Goal: Book appointment/travel/reservation

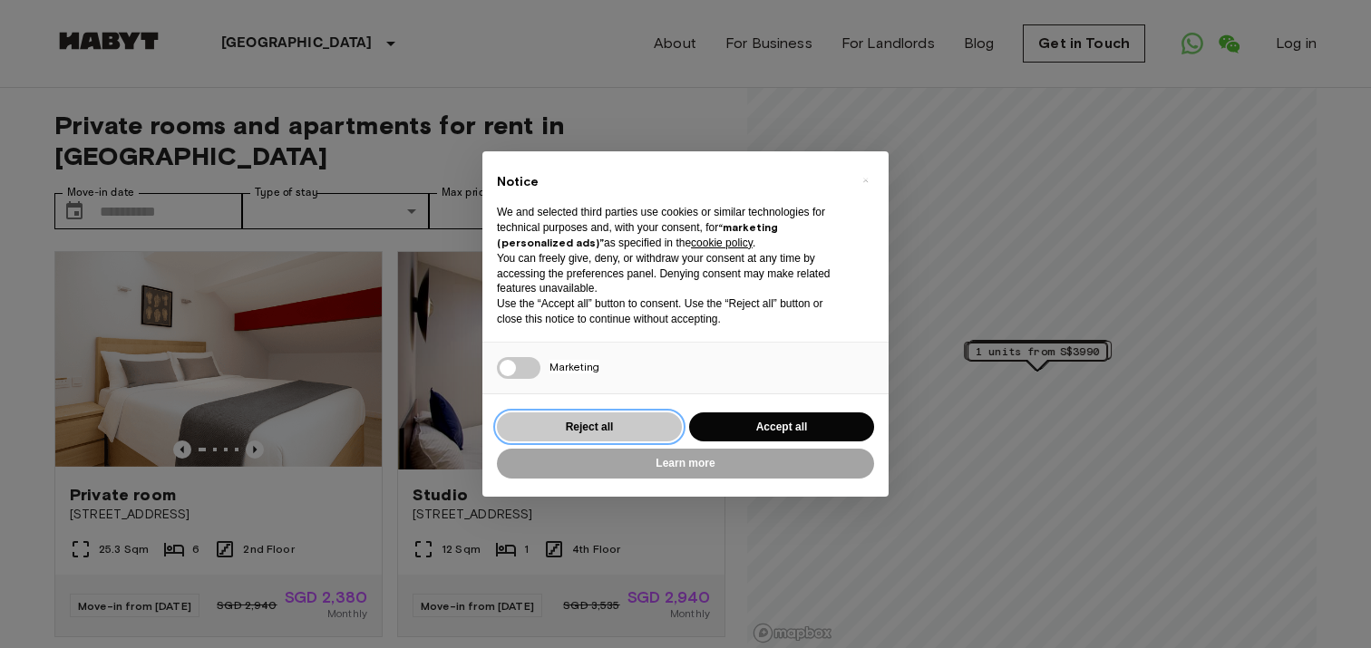
click at [625, 423] on button "Reject all" at bounding box center [589, 428] width 185 height 30
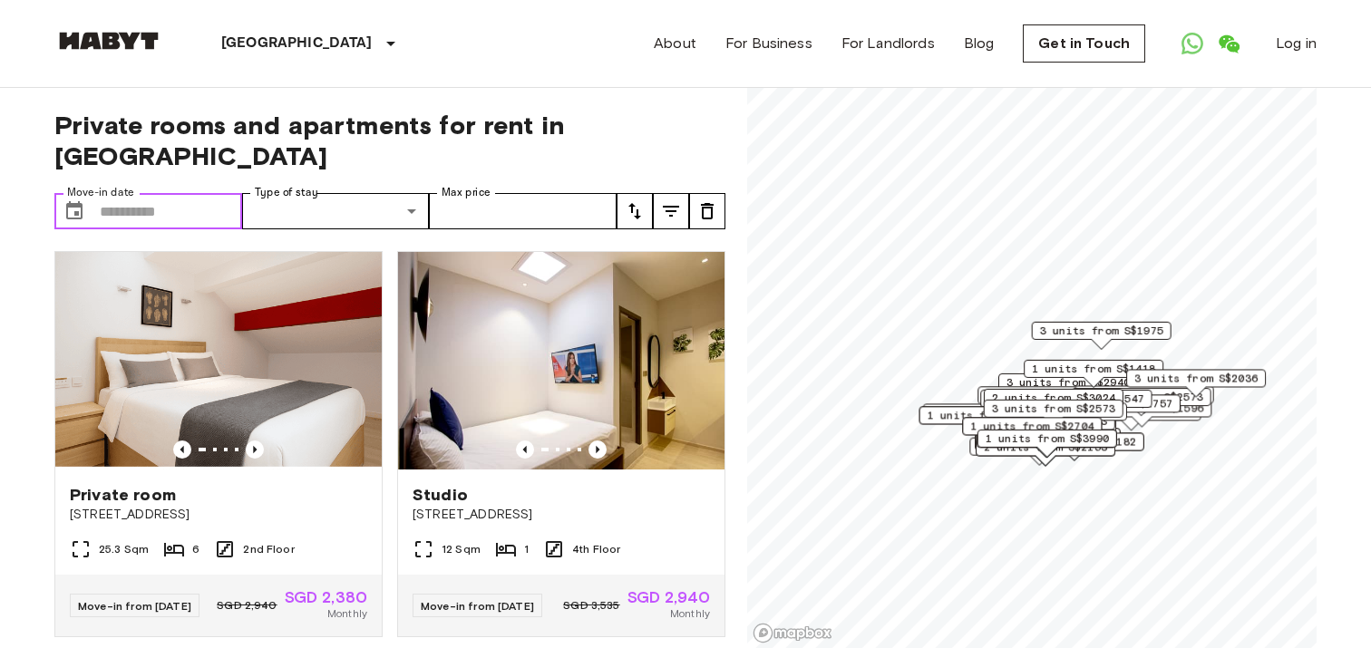
click at [187, 193] on input "Move-in date" at bounding box center [171, 211] width 142 height 36
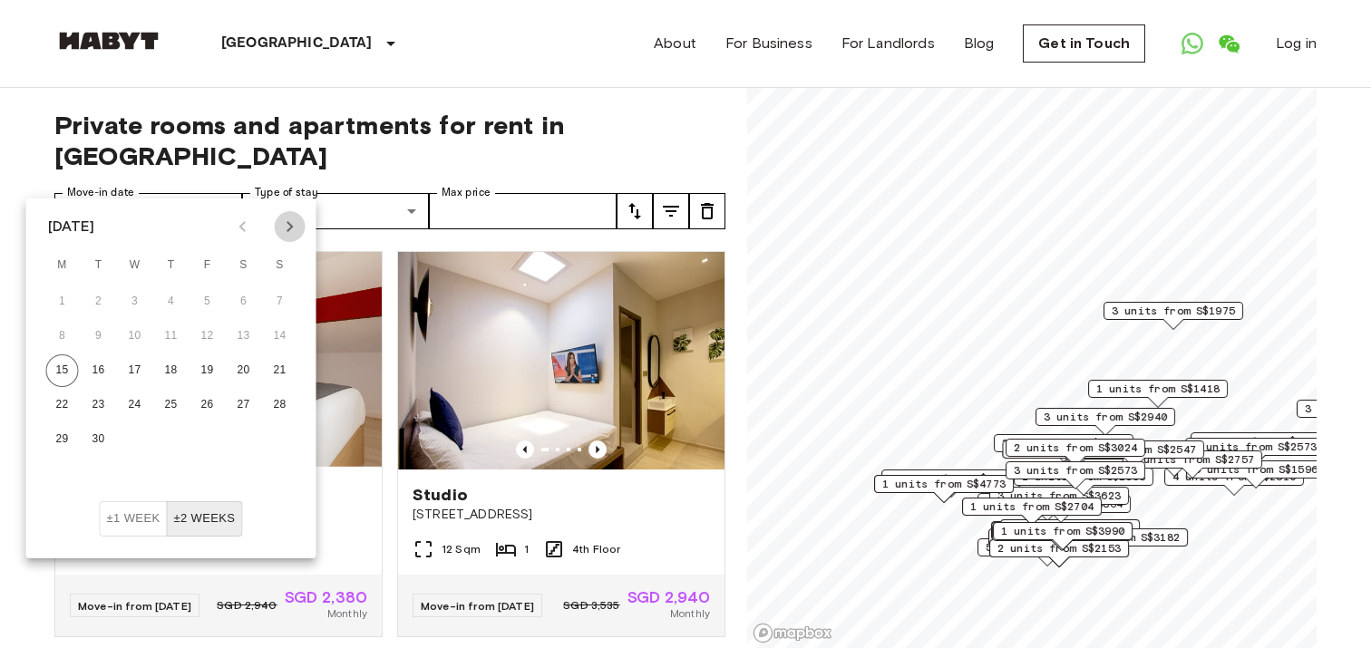
click at [289, 216] on icon "Next month" at bounding box center [290, 227] width 22 height 22
click at [235, 296] on button "6" at bounding box center [244, 302] width 33 height 33
type input "**********"
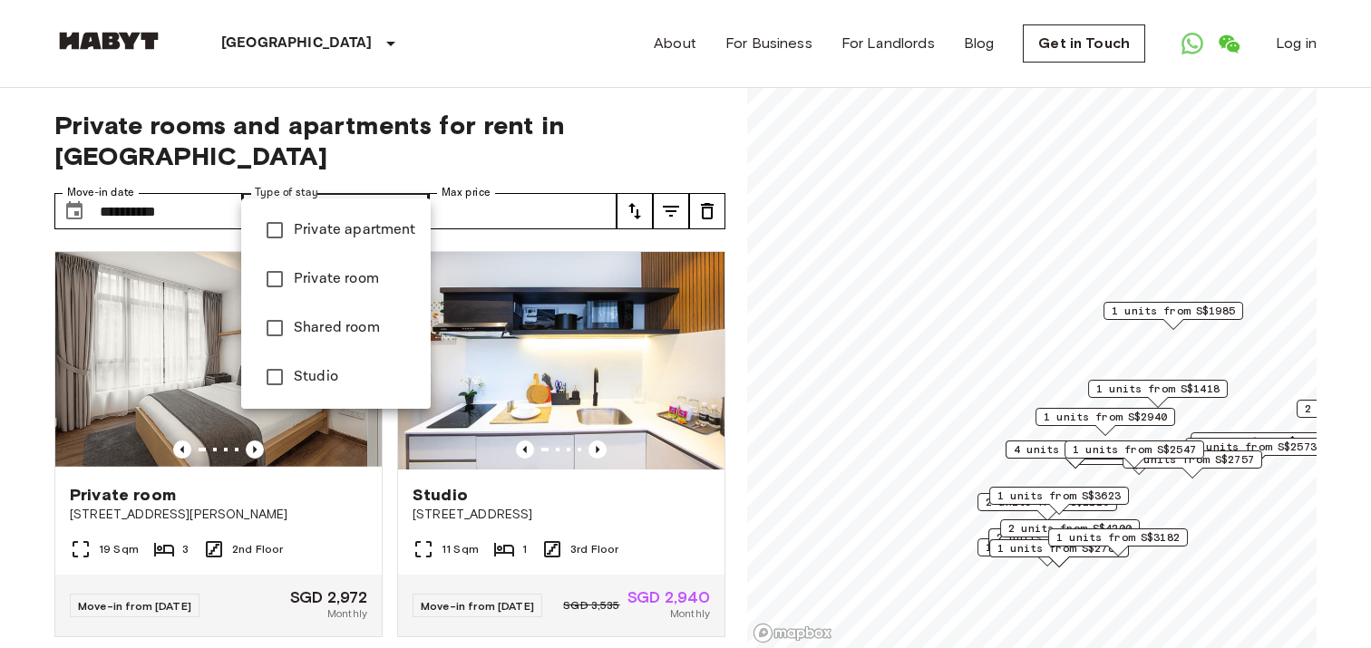
click at [360, 355] on li "Studio" at bounding box center [335, 377] width 189 height 49
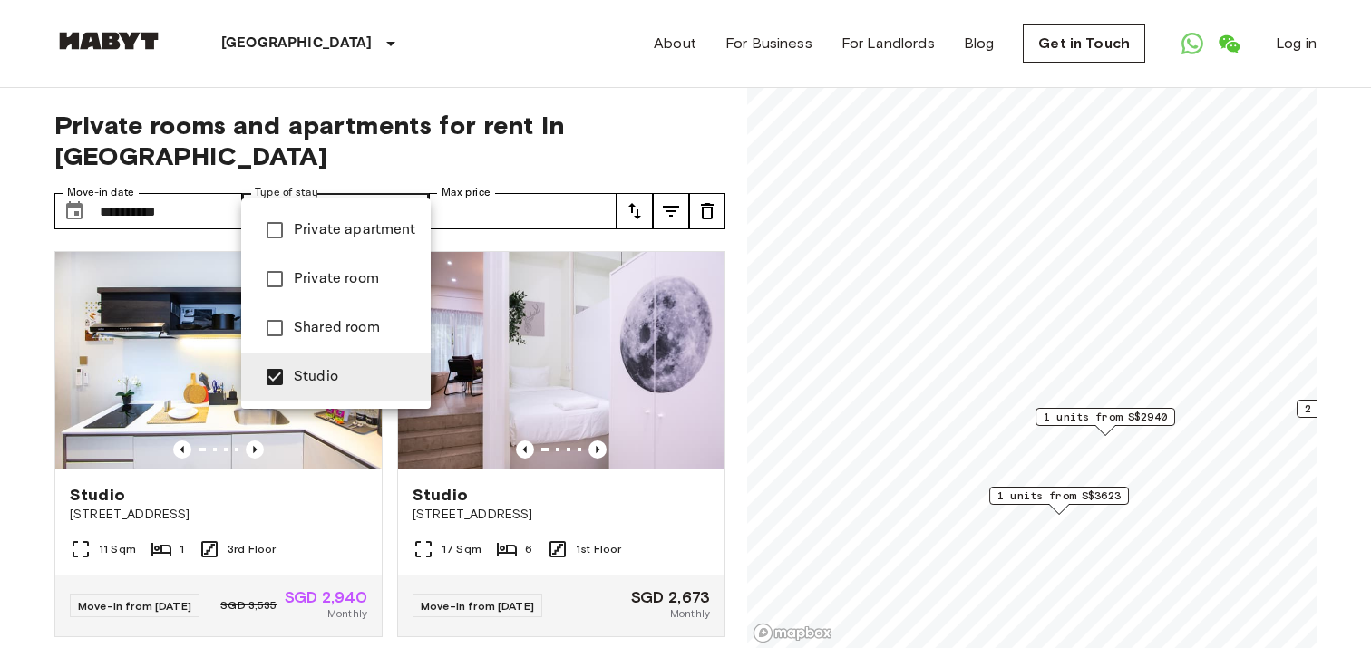
click at [384, 237] on span "Private apartment" at bounding box center [355, 230] width 122 height 22
type input "**********"
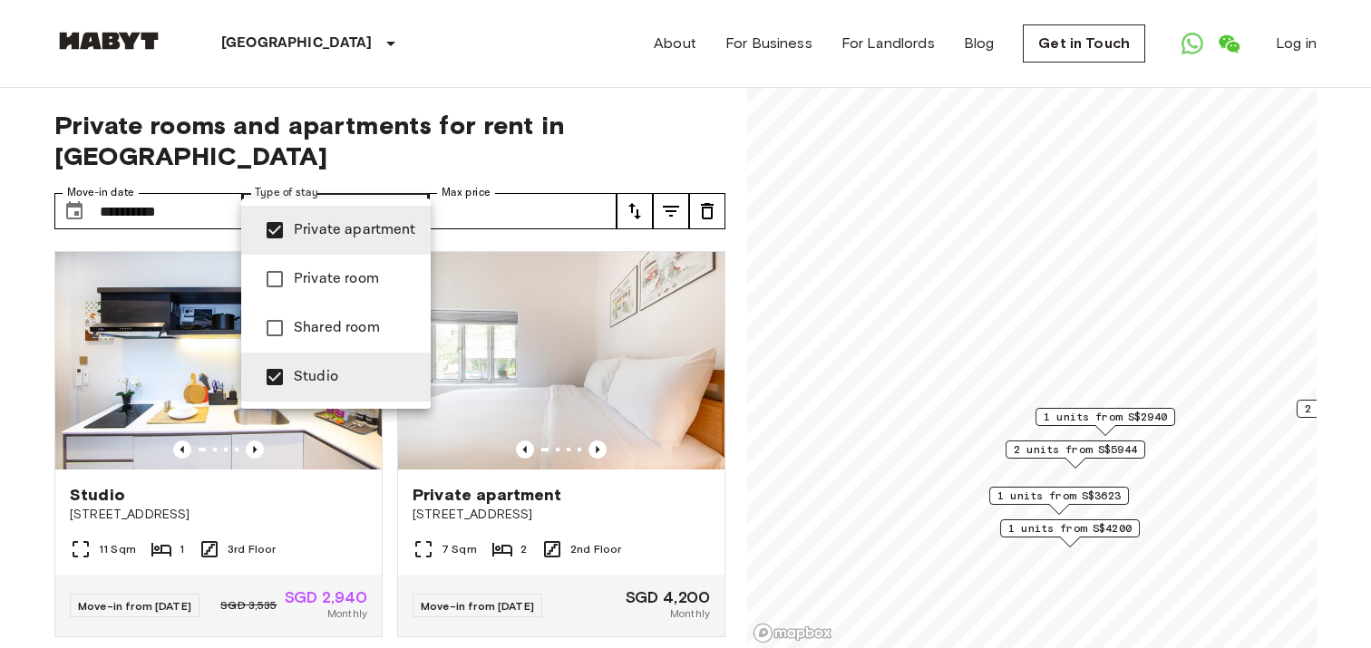
click at [496, 179] on div at bounding box center [685, 324] width 1371 height 648
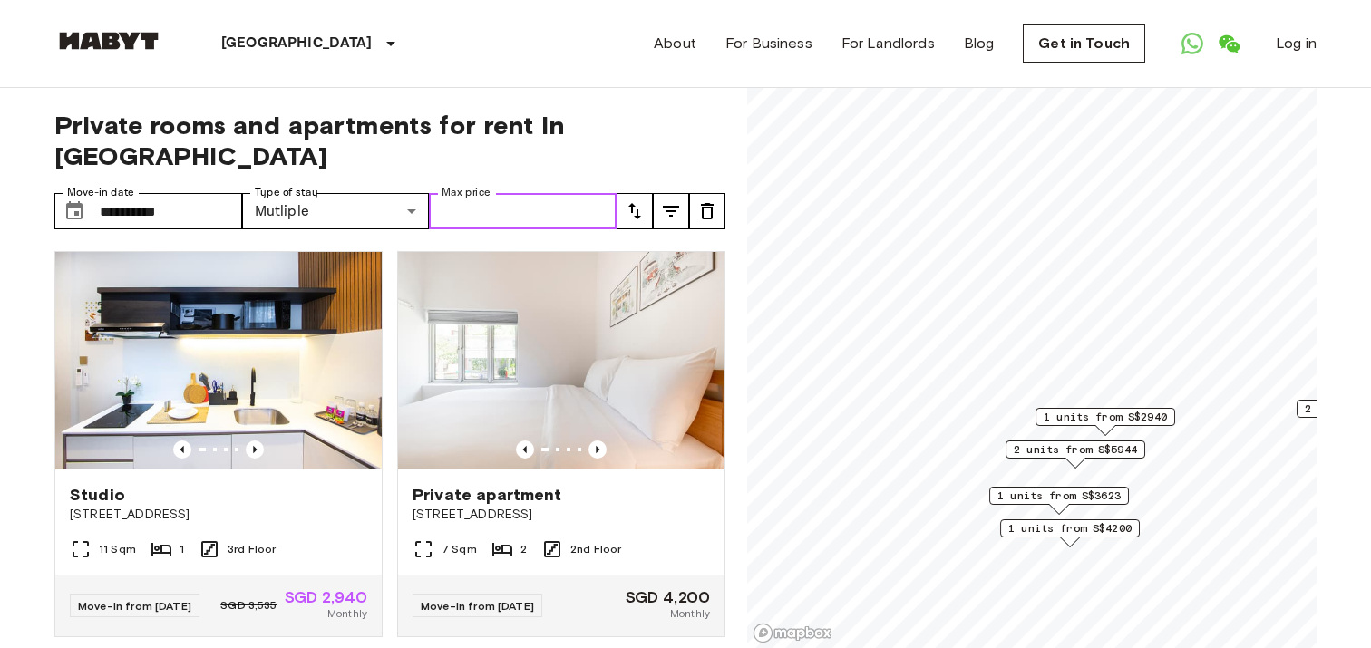
click at [503, 193] on input "Max price" at bounding box center [523, 211] width 188 height 36
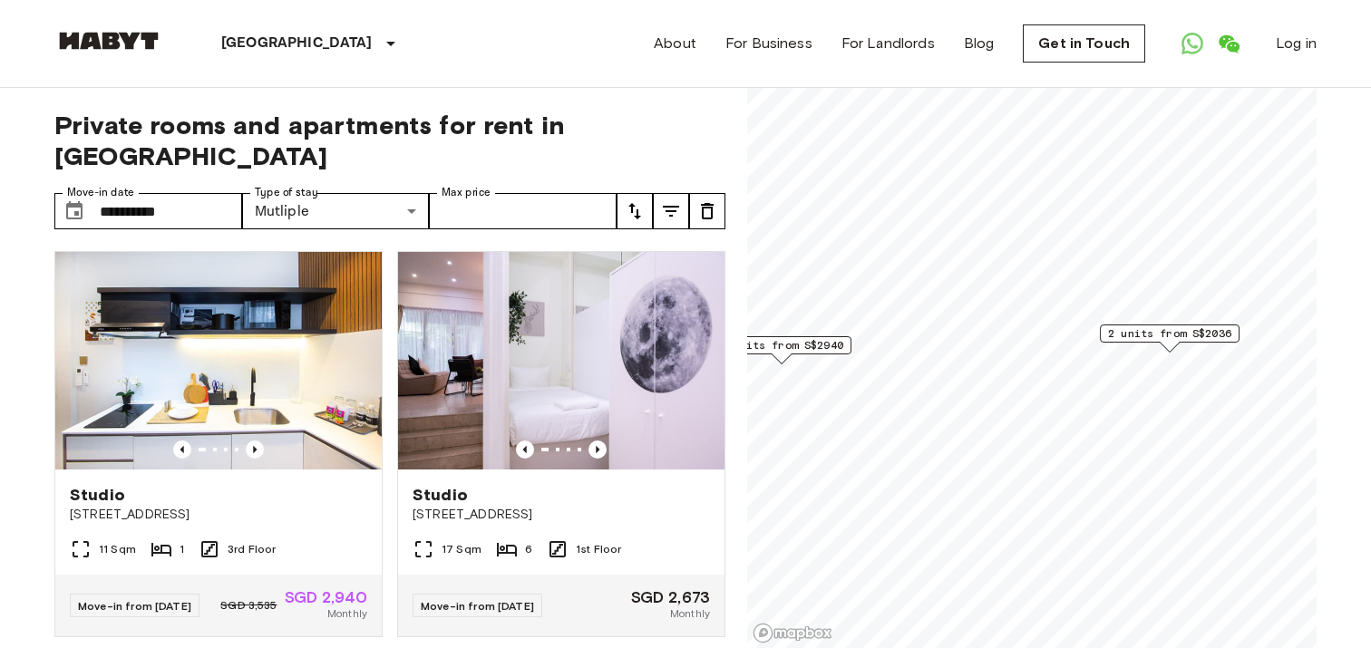
click at [1186, 339] on span "2 units from S$2036" at bounding box center [1169, 333] width 123 height 16
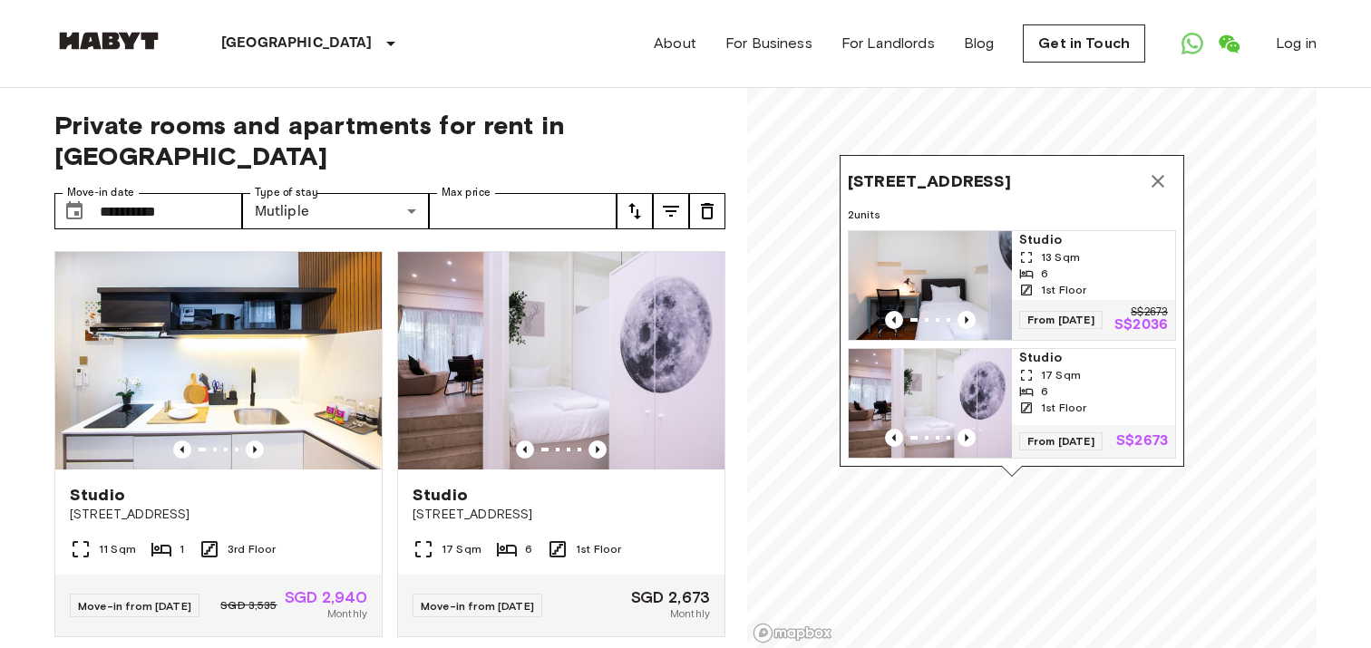
click at [1075, 266] on div "6" at bounding box center [1093, 274] width 149 height 16
click at [1046, 368] on span "17 Sqm" at bounding box center [1061, 375] width 40 height 16
click at [1153, 175] on icon "Map marker" at bounding box center [1157, 181] width 13 height 13
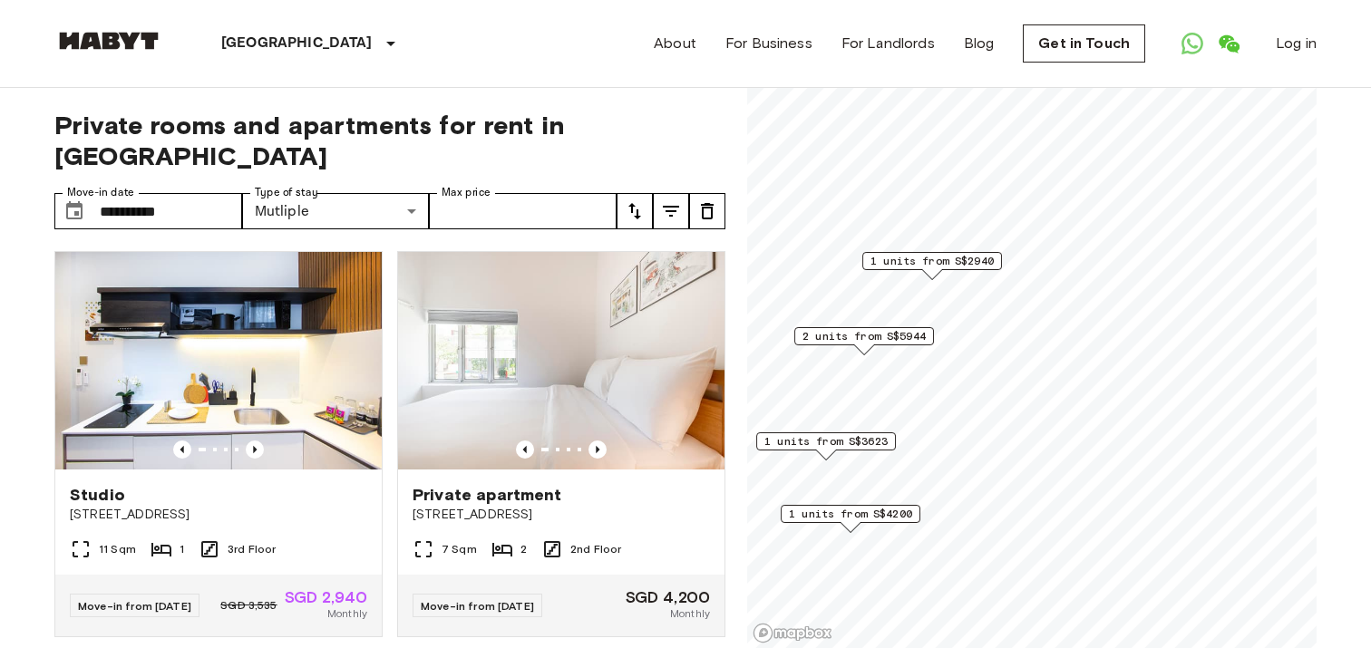
click at [971, 260] on span "1 units from S$2940" at bounding box center [931, 261] width 123 height 16
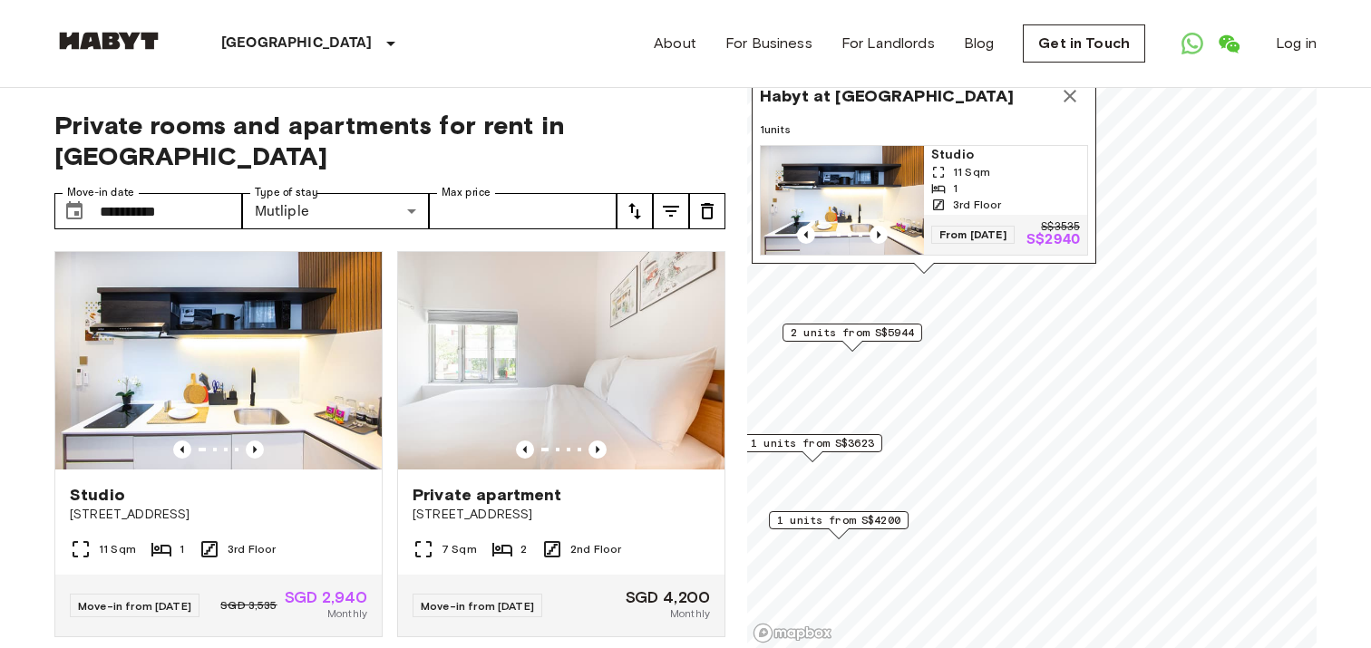
click at [1024, 164] on div "11 Sqm" at bounding box center [1005, 172] width 149 height 16
click at [856, 438] on span "1 units from S$3623" at bounding box center [812, 443] width 123 height 16
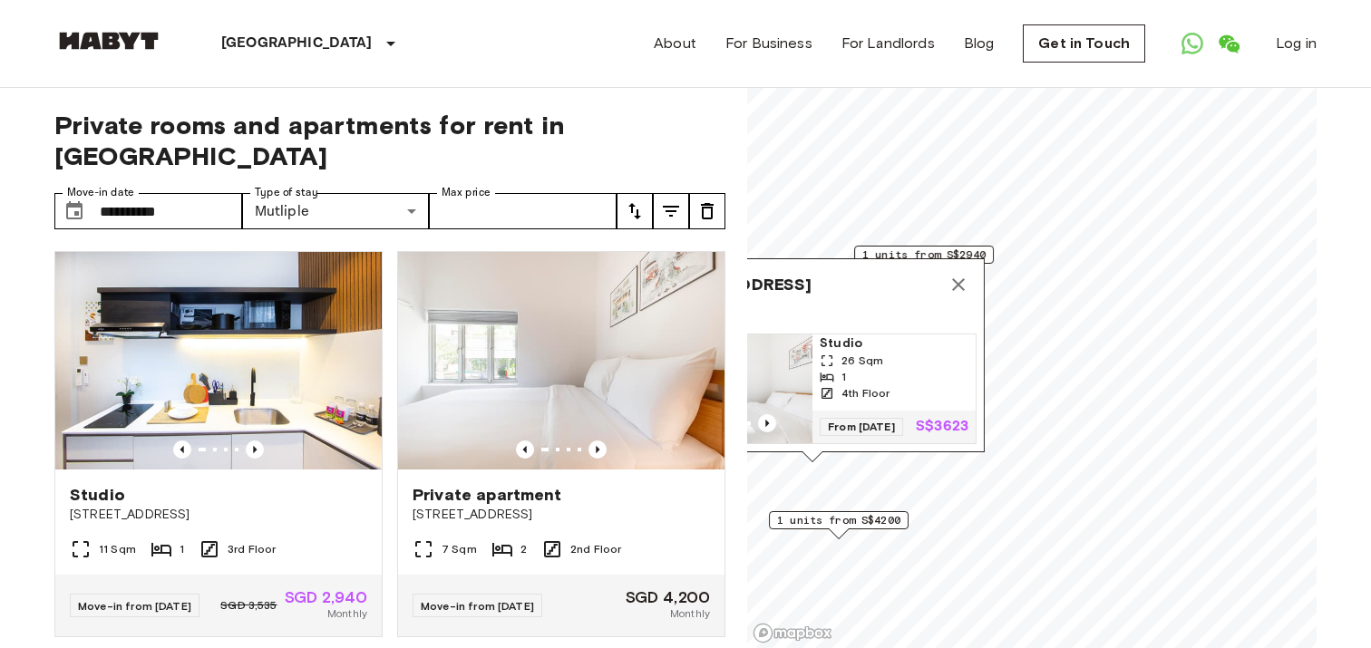
click at [885, 389] on span "4th Floor" at bounding box center [865, 393] width 48 height 16
click at [960, 274] on icon "Map marker" at bounding box center [958, 285] width 22 height 22
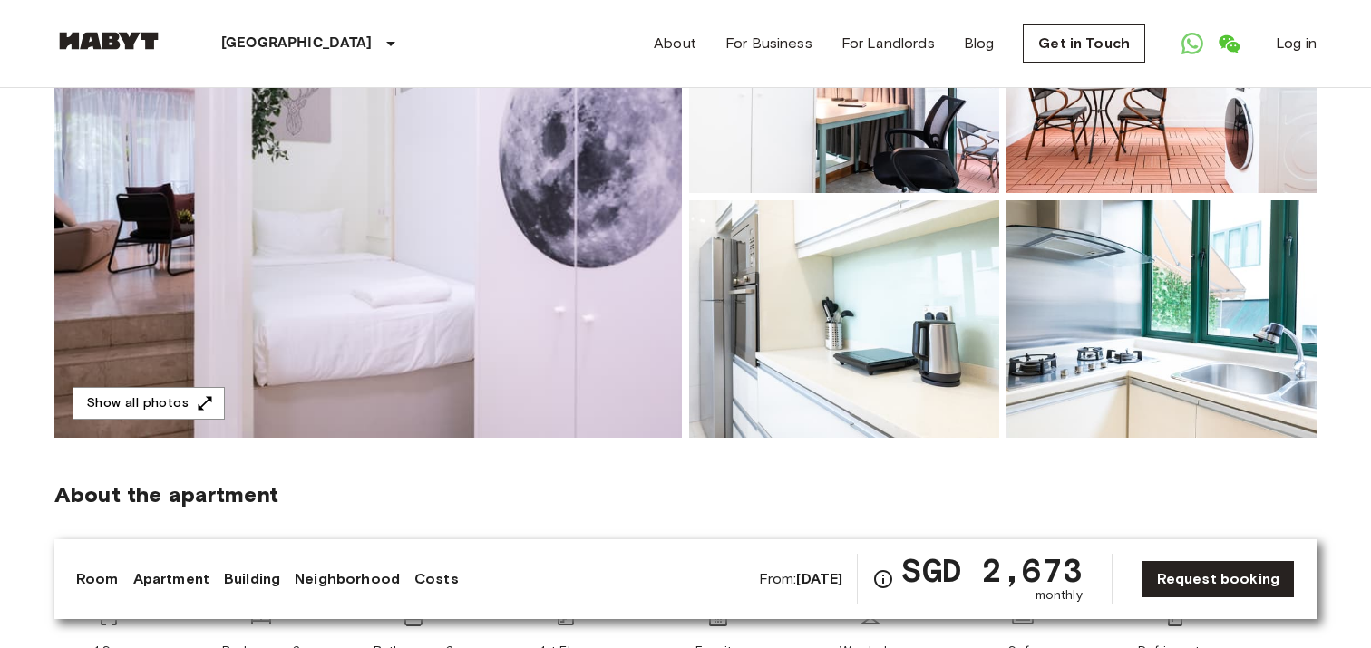
scroll to position [267, 0]
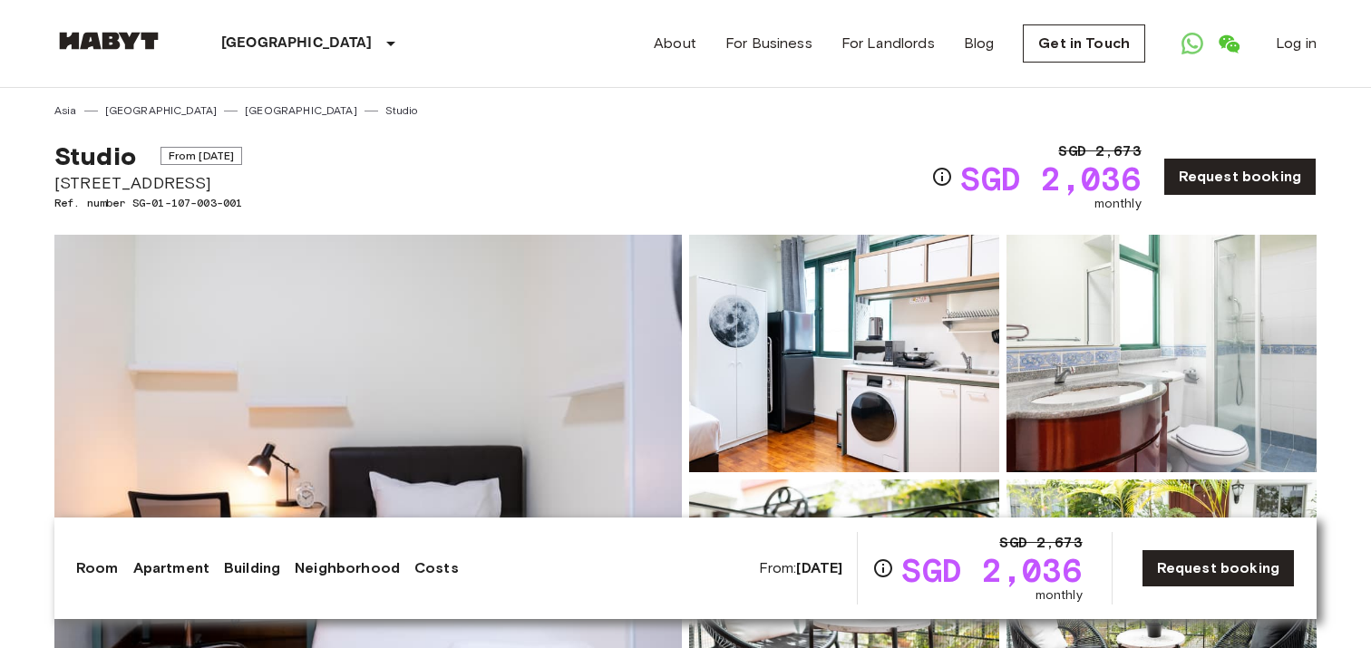
click at [581, 336] on img at bounding box center [367, 476] width 627 height 482
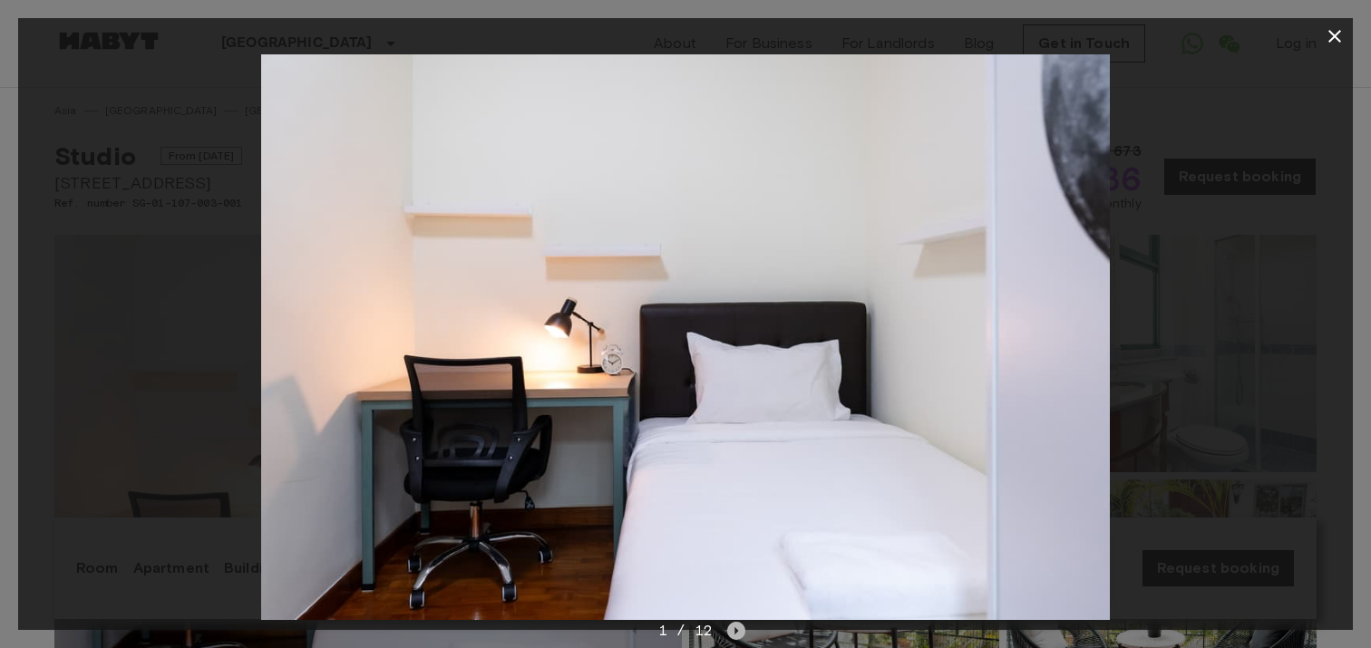
click at [737, 629] on icon "Next image" at bounding box center [736, 631] width 18 height 18
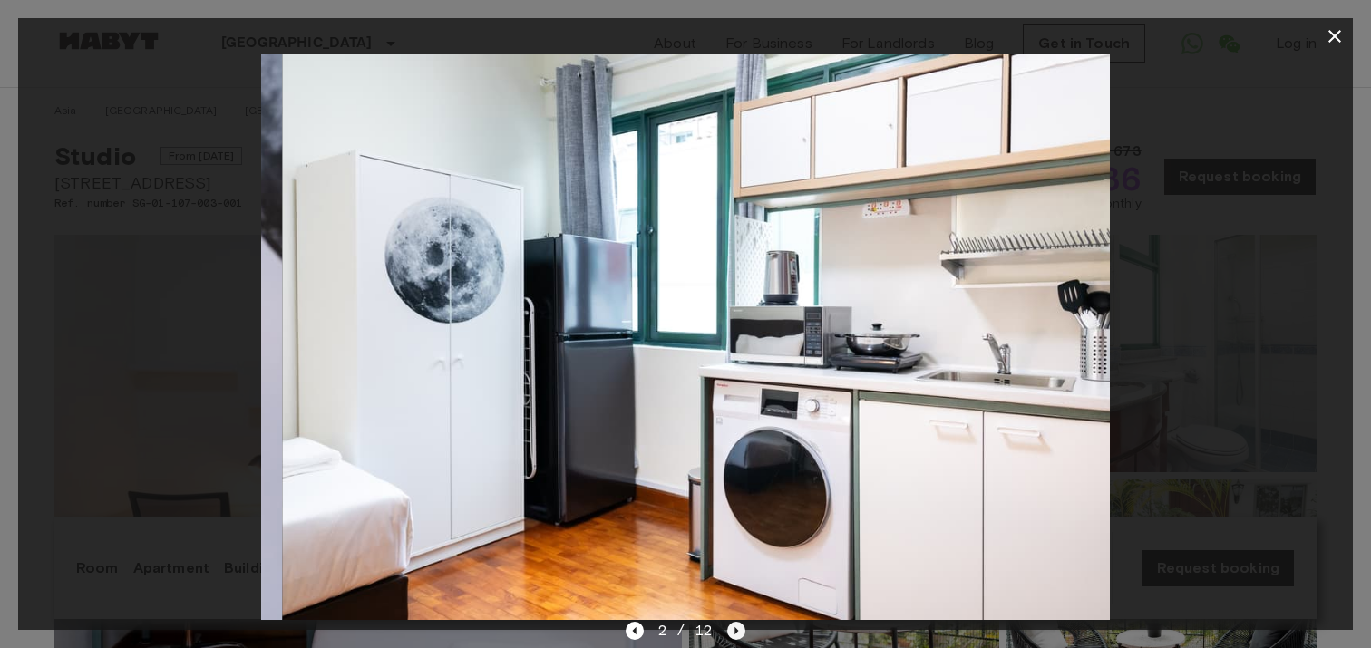
click at [737, 629] on icon "Next image" at bounding box center [736, 631] width 18 height 18
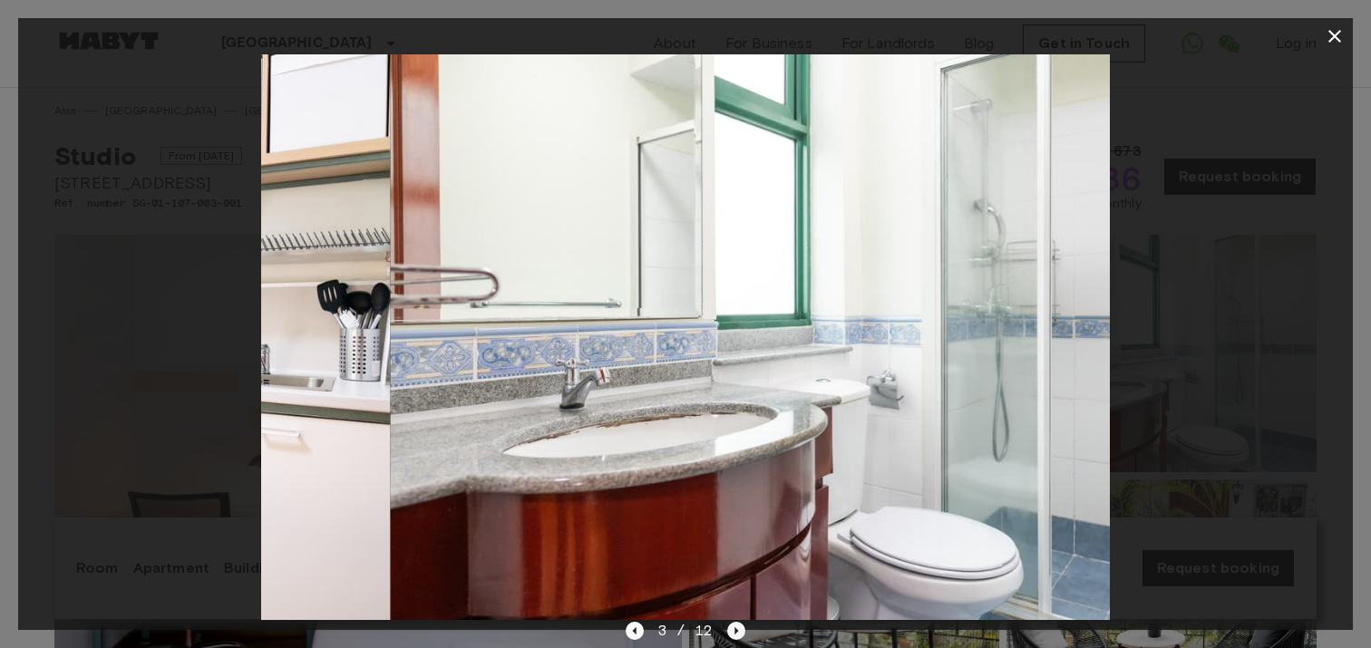
click at [737, 629] on icon "Next image" at bounding box center [736, 631] width 18 height 18
